Goal: Check status: Check status

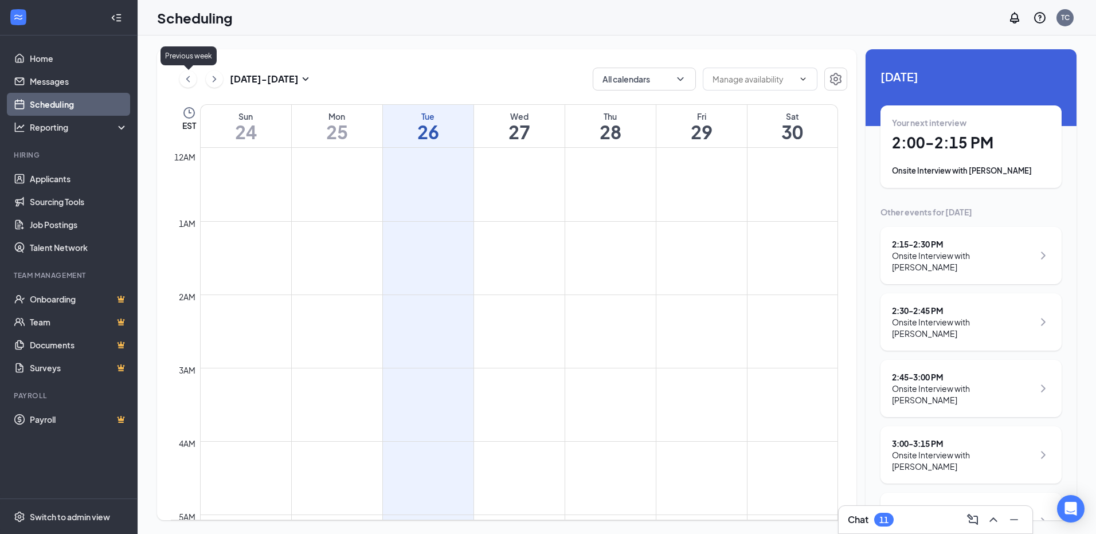
click at [184, 81] on icon "ChevronLeft" at bounding box center [187, 79] width 11 height 14
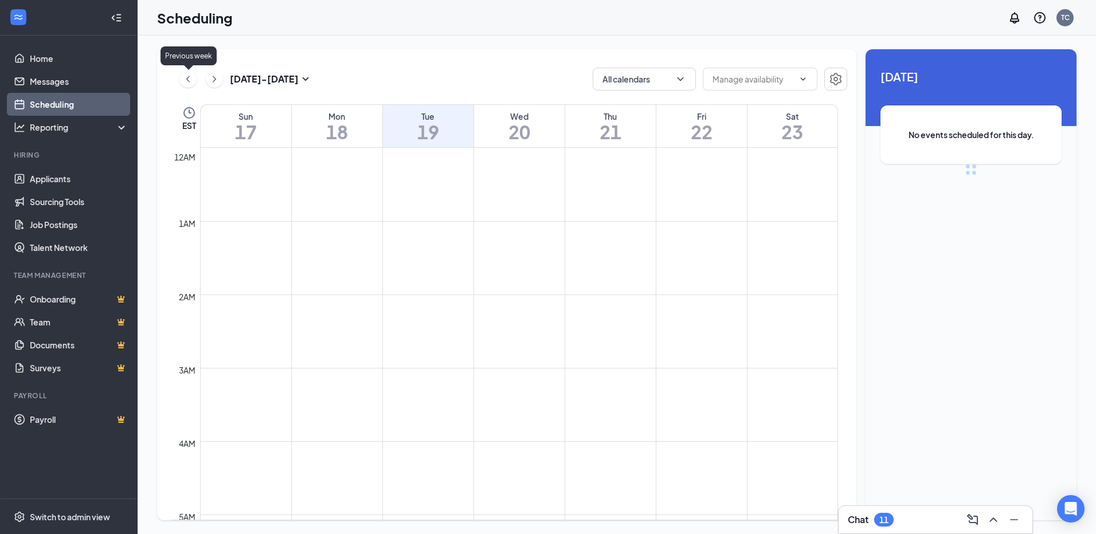
scroll to position [564, 0]
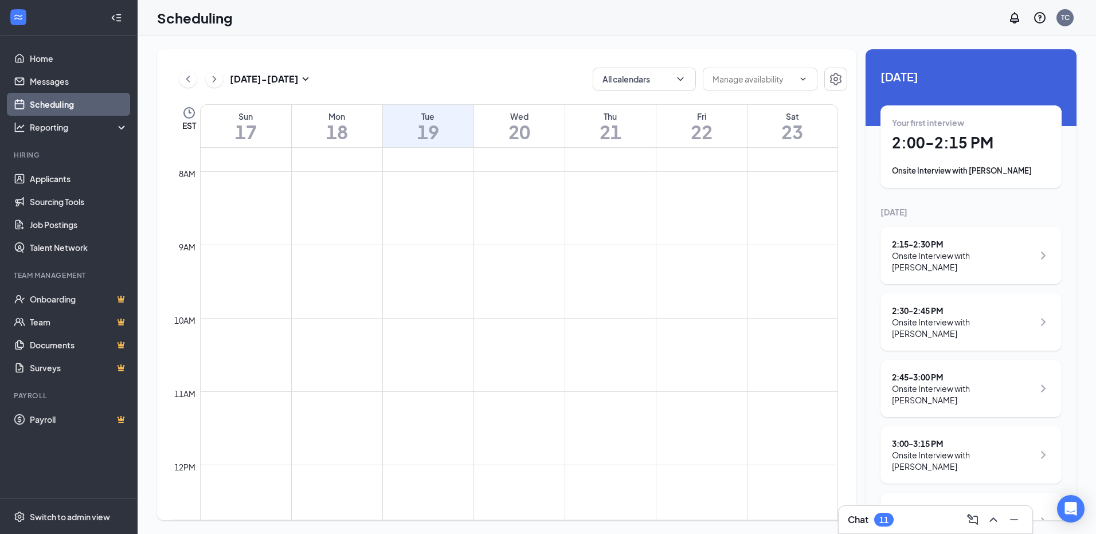
click at [694, 122] on h1 "22" at bounding box center [702, 131] width 91 height 19
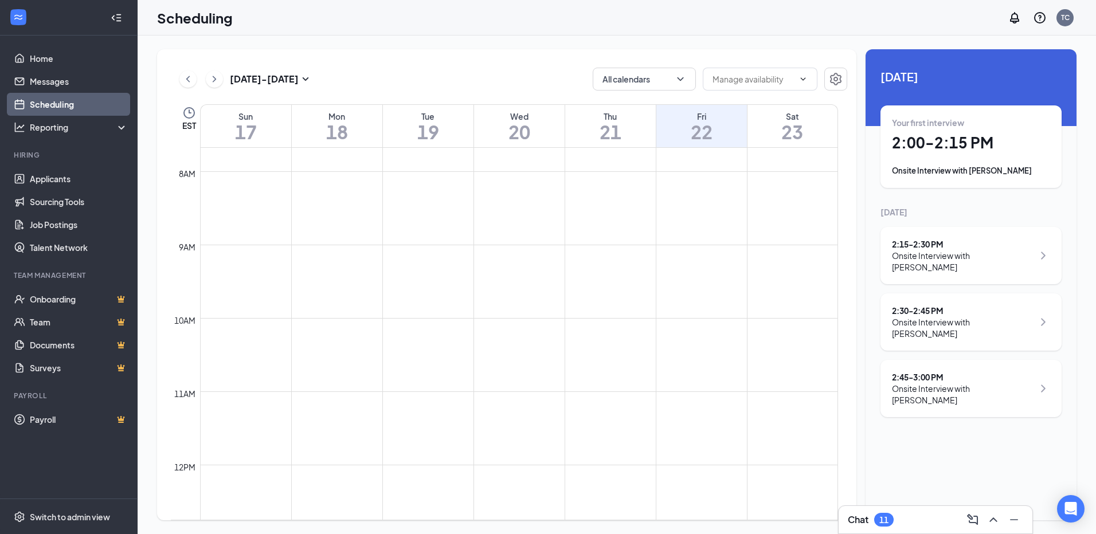
click at [975, 265] on div "2:15 - 2:30 PM Onsite Interview with [PERSON_NAME]" at bounding box center [971, 255] width 181 height 57
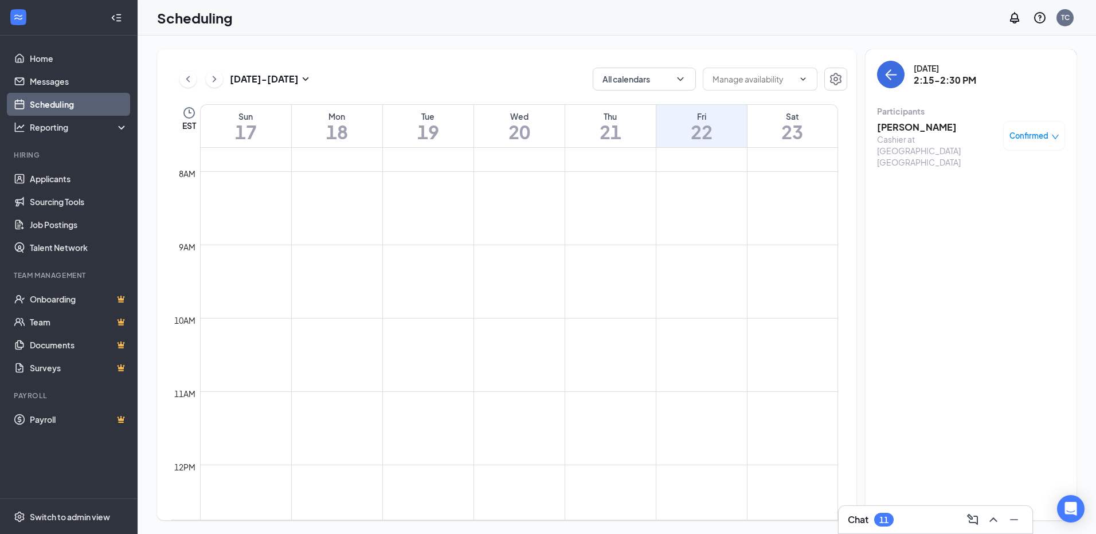
click at [928, 133] on h3 "[PERSON_NAME]" at bounding box center [937, 127] width 120 height 13
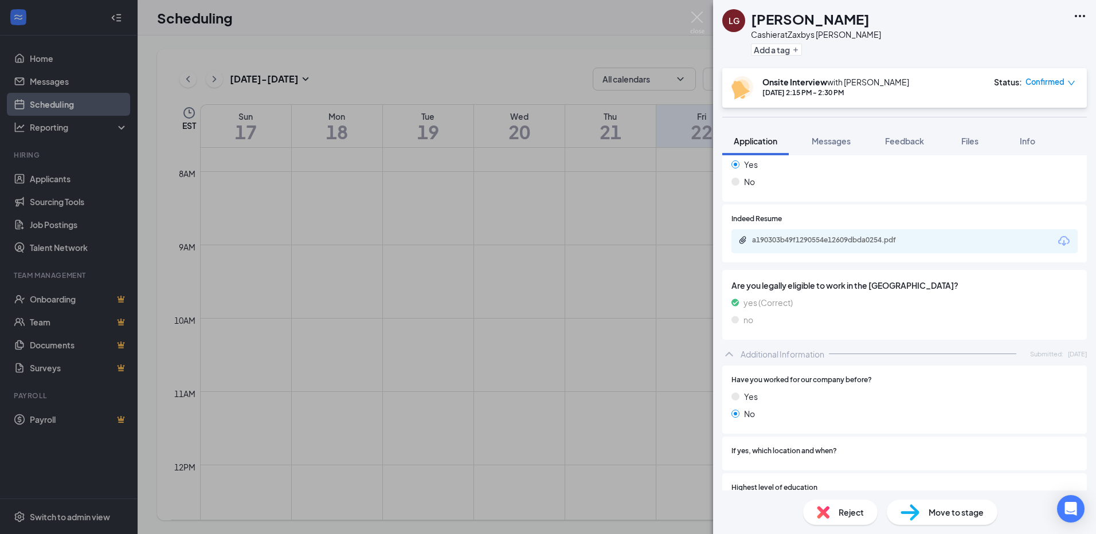
scroll to position [189, 0]
click at [994, 249] on div "a190303b49f1290554e12609dbda0254.pdf" at bounding box center [905, 243] width 346 height 24
click at [866, 241] on div "a190303b49f1290554e12609dbda0254.pdf" at bounding box center [832, 241] width 161 height 9
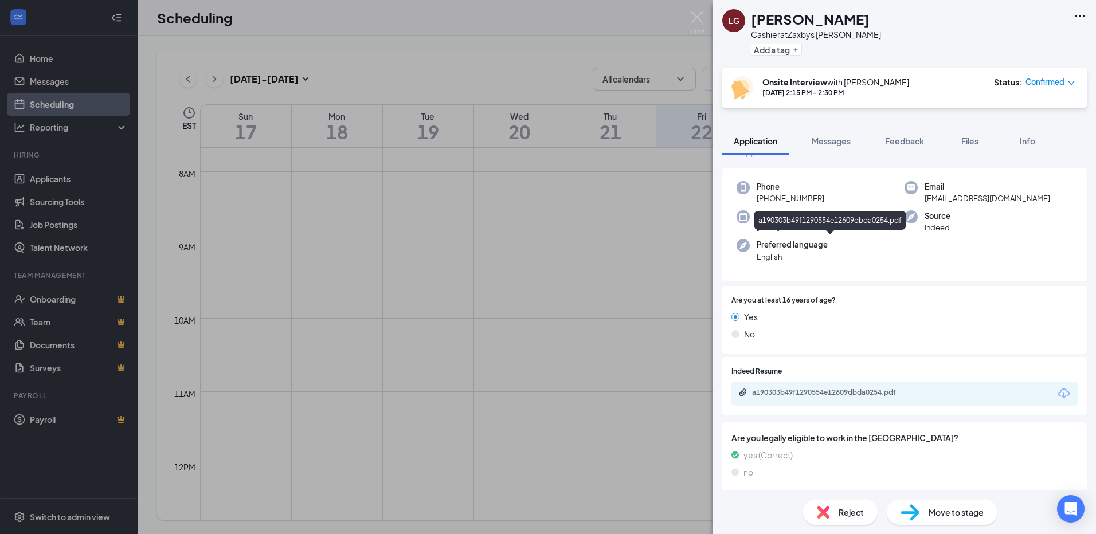
scroll to position [0, 0]
